Goal: Find specific page/section: Find specific page/section

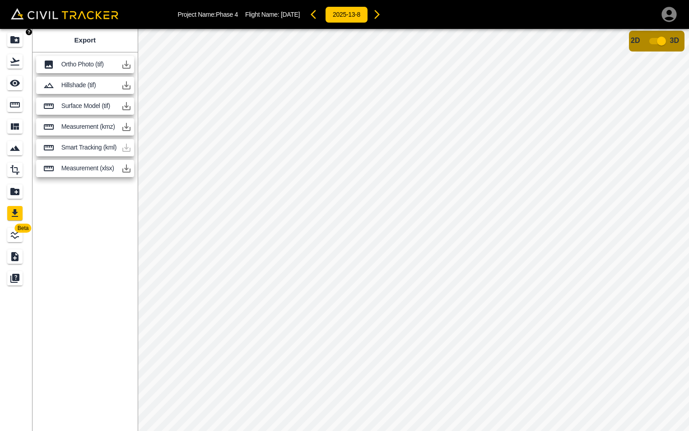
click at [13, 40] on icon "Projects" at bounding box center [14, 39] width 9 height 7
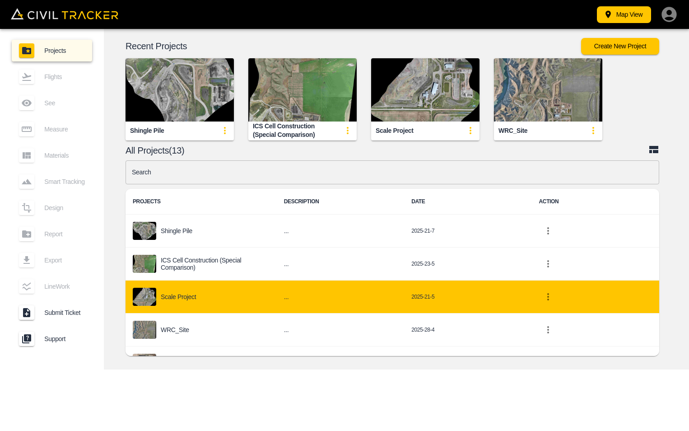
click at [195, 296] on p "Scale Project" at bounding box center [178, 296] width 35 height 7
